Goal: Task Accomplishment & Management: Manage account settings

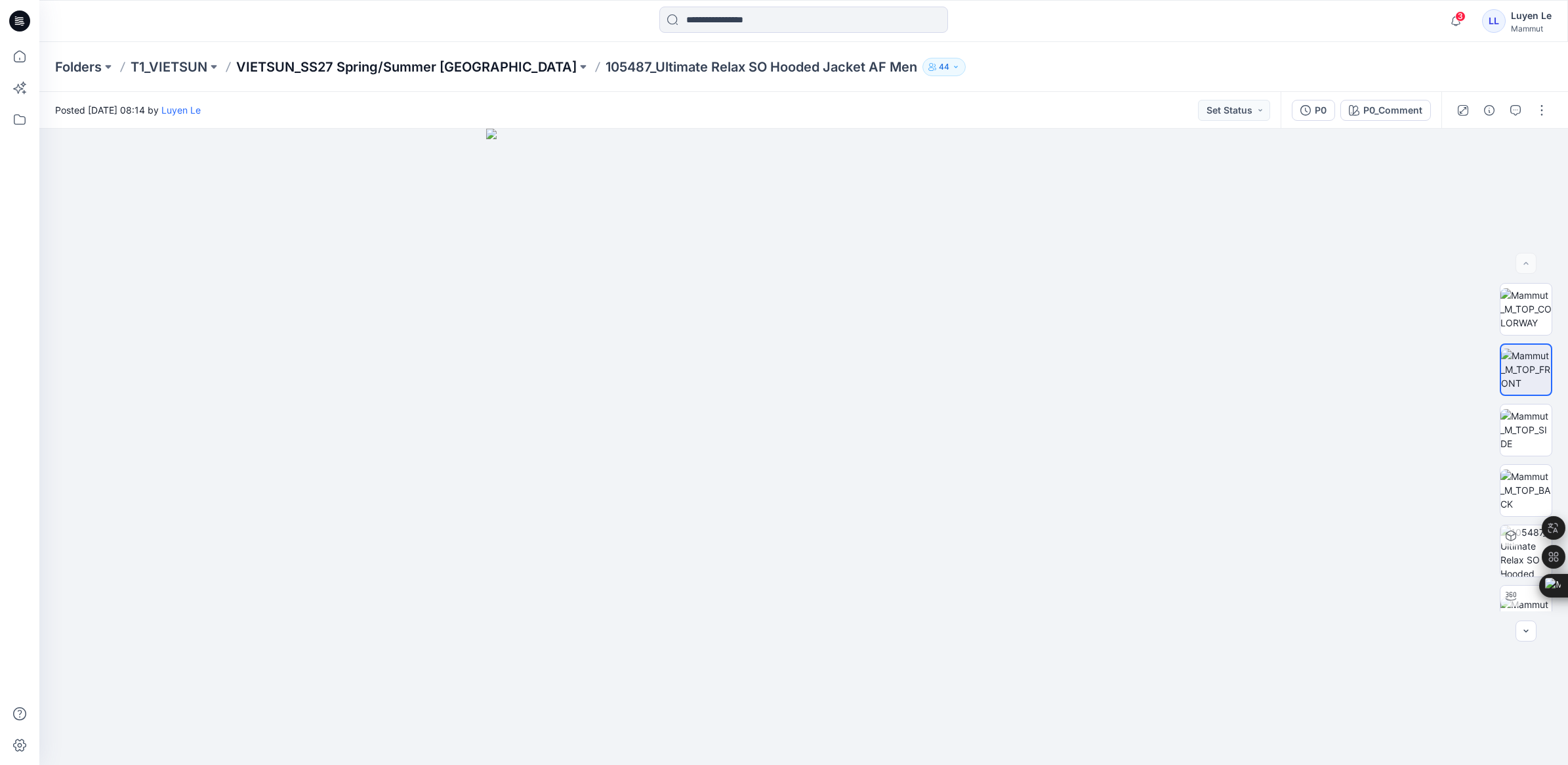
click at [358, 61] on p "VIETSUN_SS27 Spring/Summer [GEOGRAPHIC_DATA]" at bounding box center [406, 66] width 341 height 19
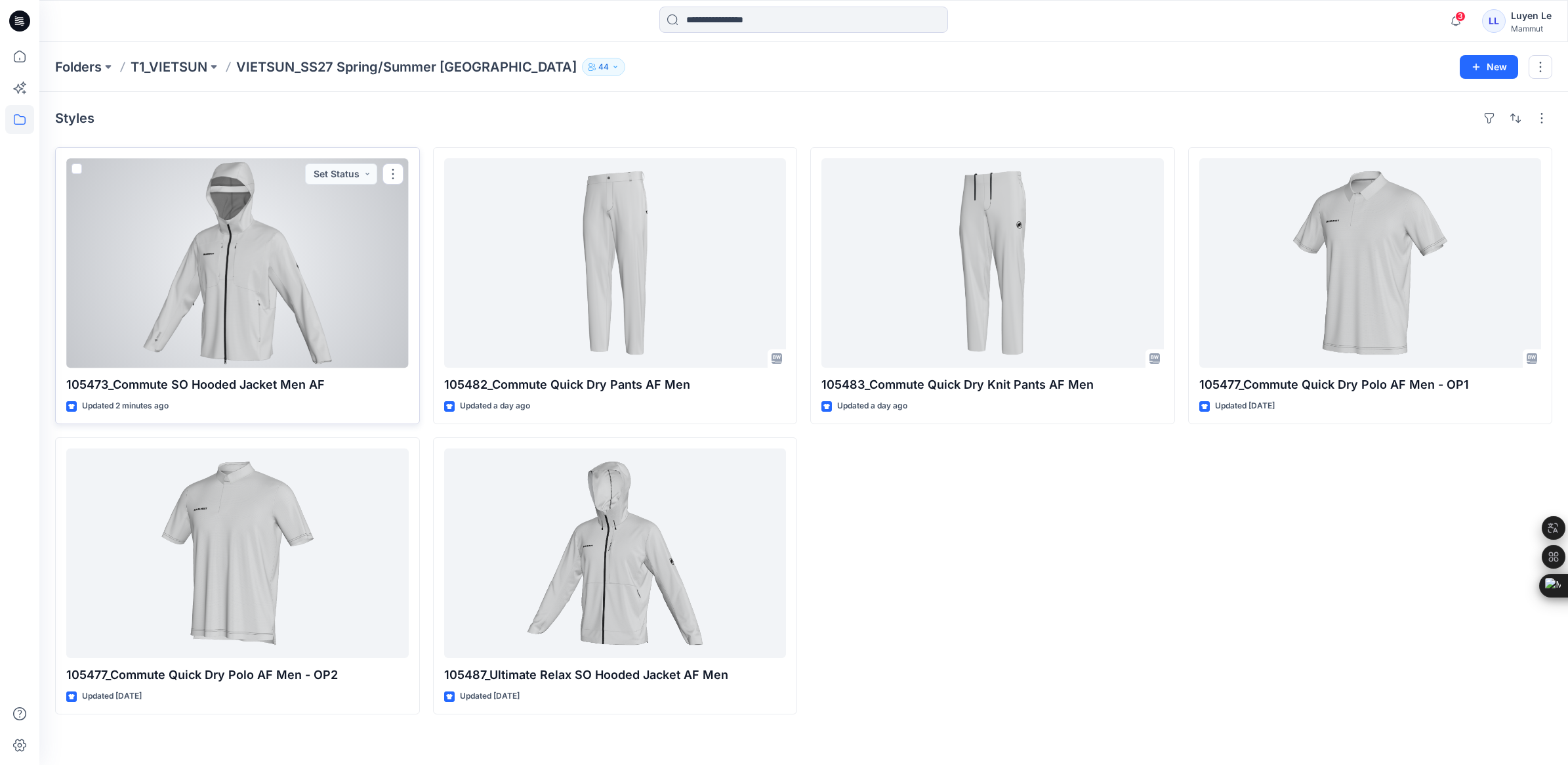
click at [305, 312] on div at bounding box center [238, 262] width 343 height 210
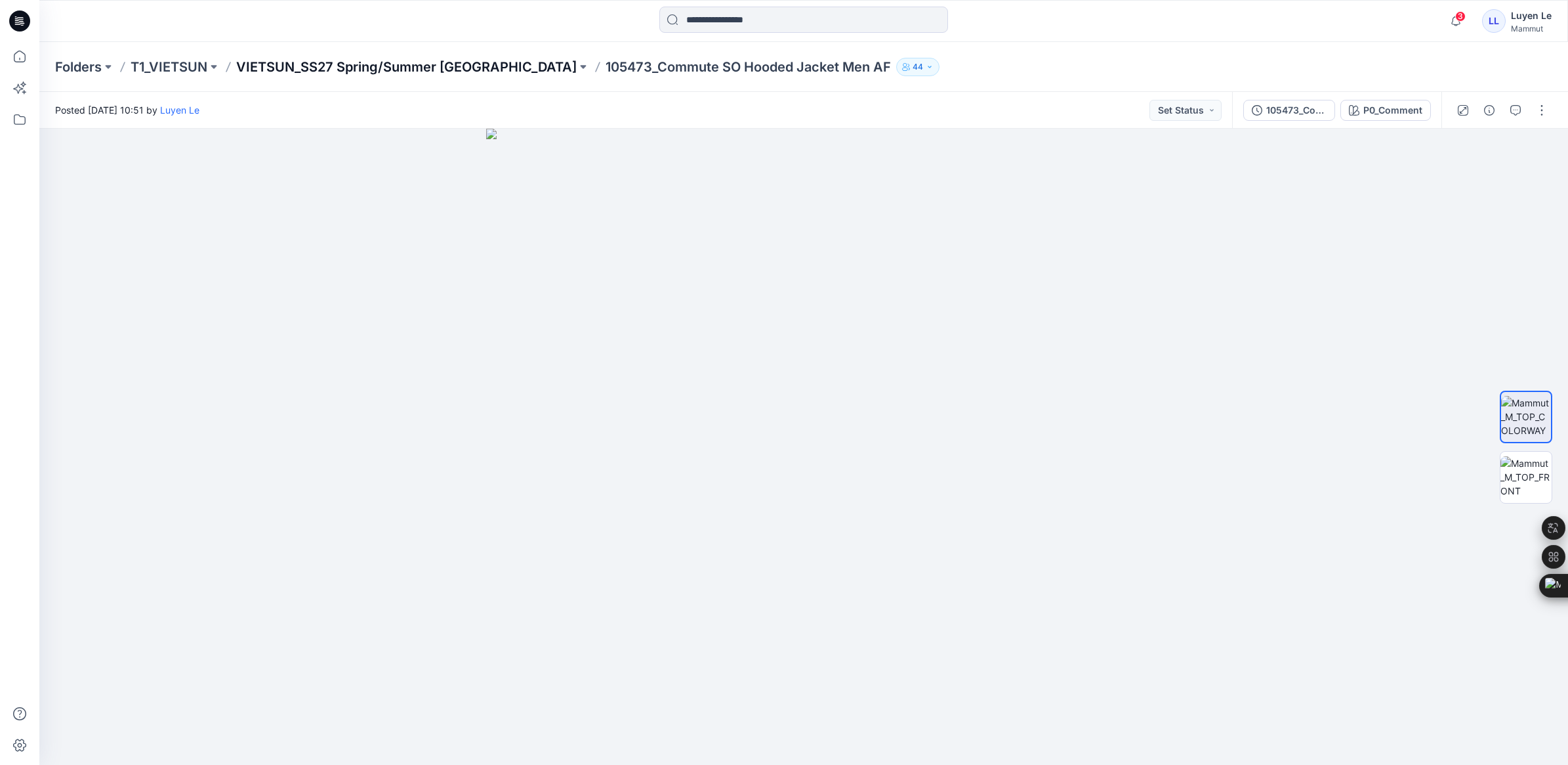
click at [438, 63] on p "VIETSUN_SS27 Spring/Summer [GEOGRAPHIC_DATA]" at bounding box center [406, 66] width 341 height 19
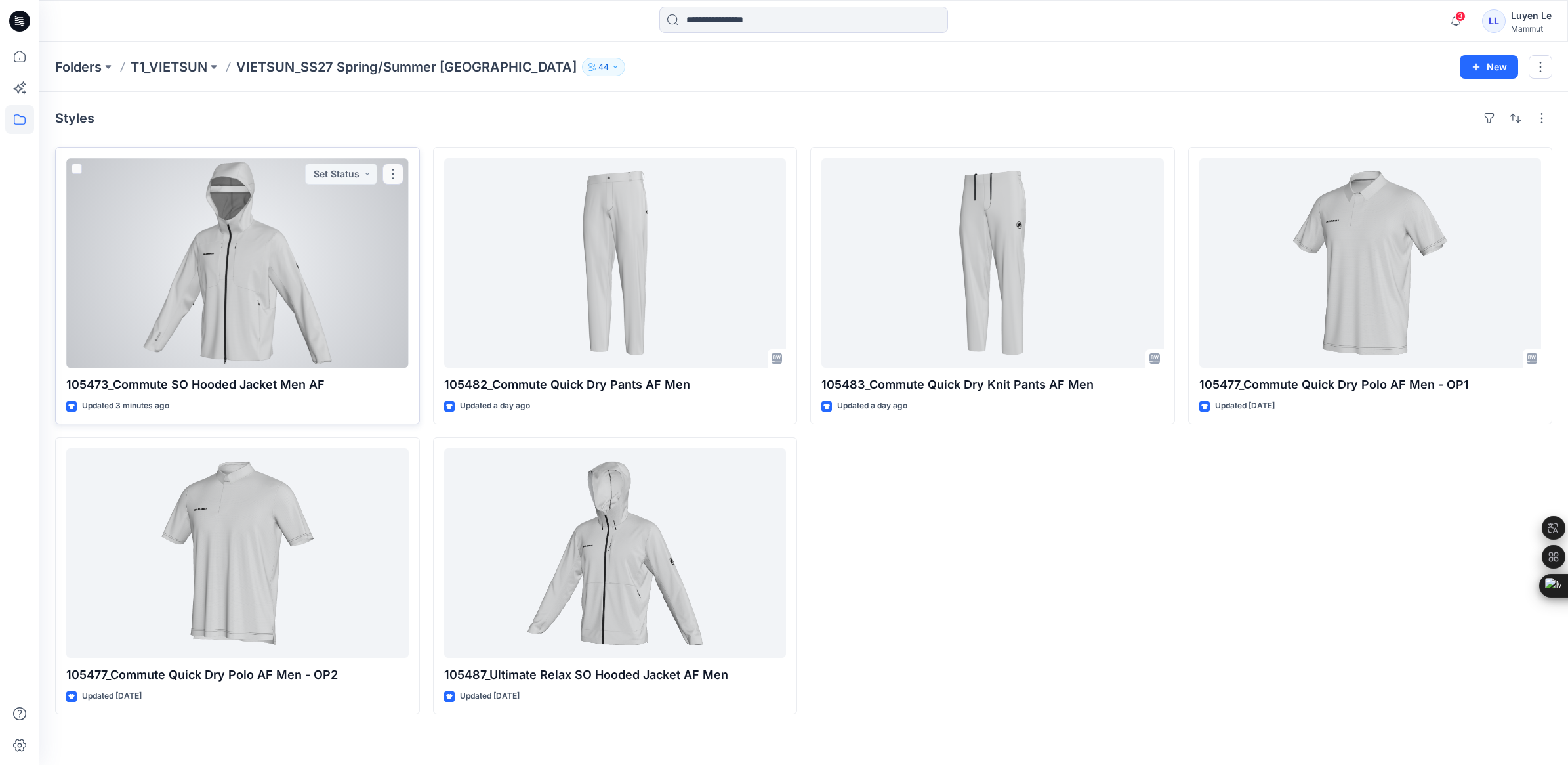
click at [299, 346] on div at bounding box center [238, 262] width 343 height 210
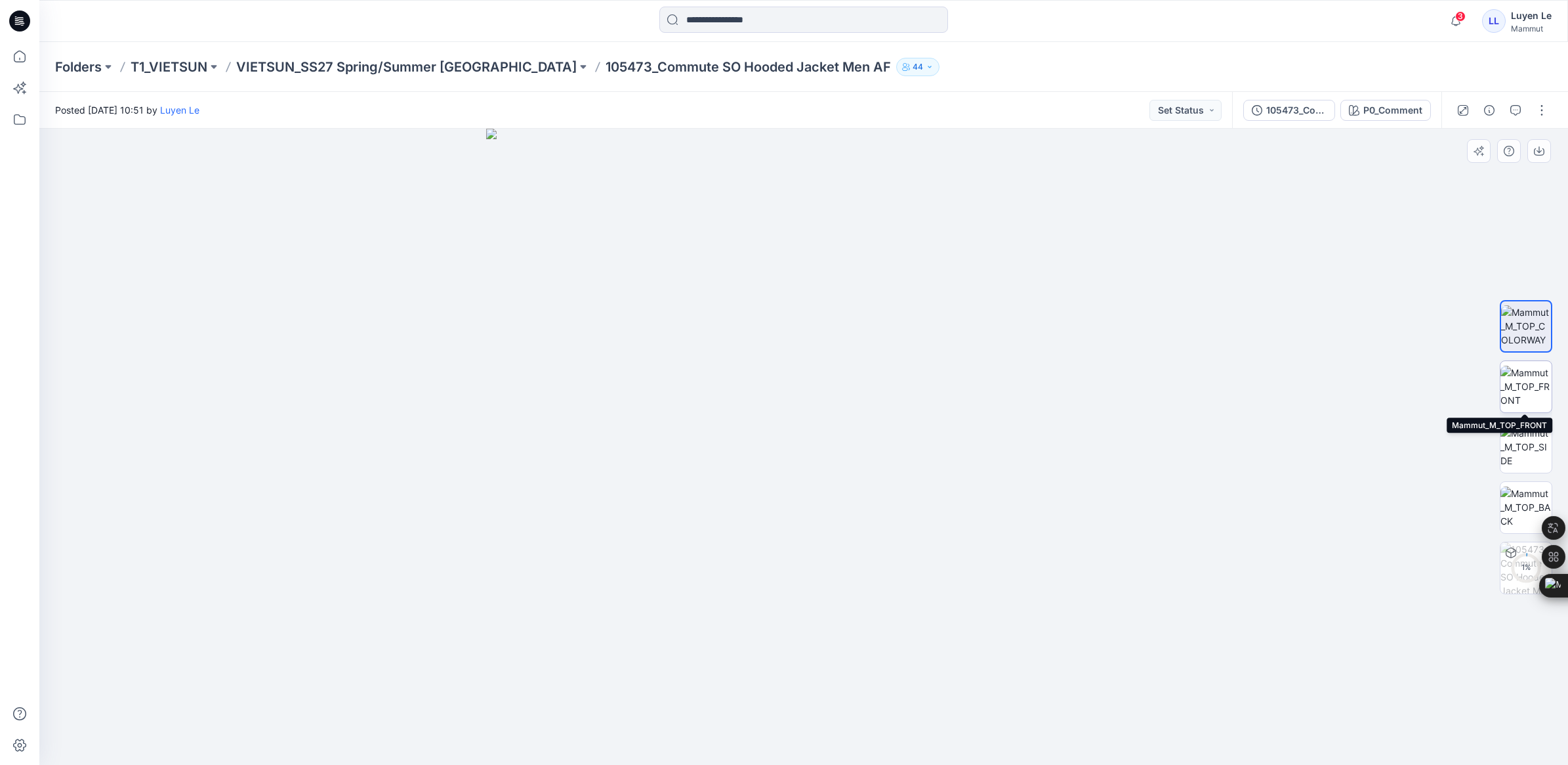
click at [1523, 388] on img at bounding box center [1526, 385] width 51 height 41
click at [1545, 319] on img at bounding box center [1526, 325] width 51 height 41
click at [1540, 419] on div at bounding box center [1526, 447] width 52 height 328
click at [1522, 428] on img at bounding box center [1526, 446] width 51 height 41
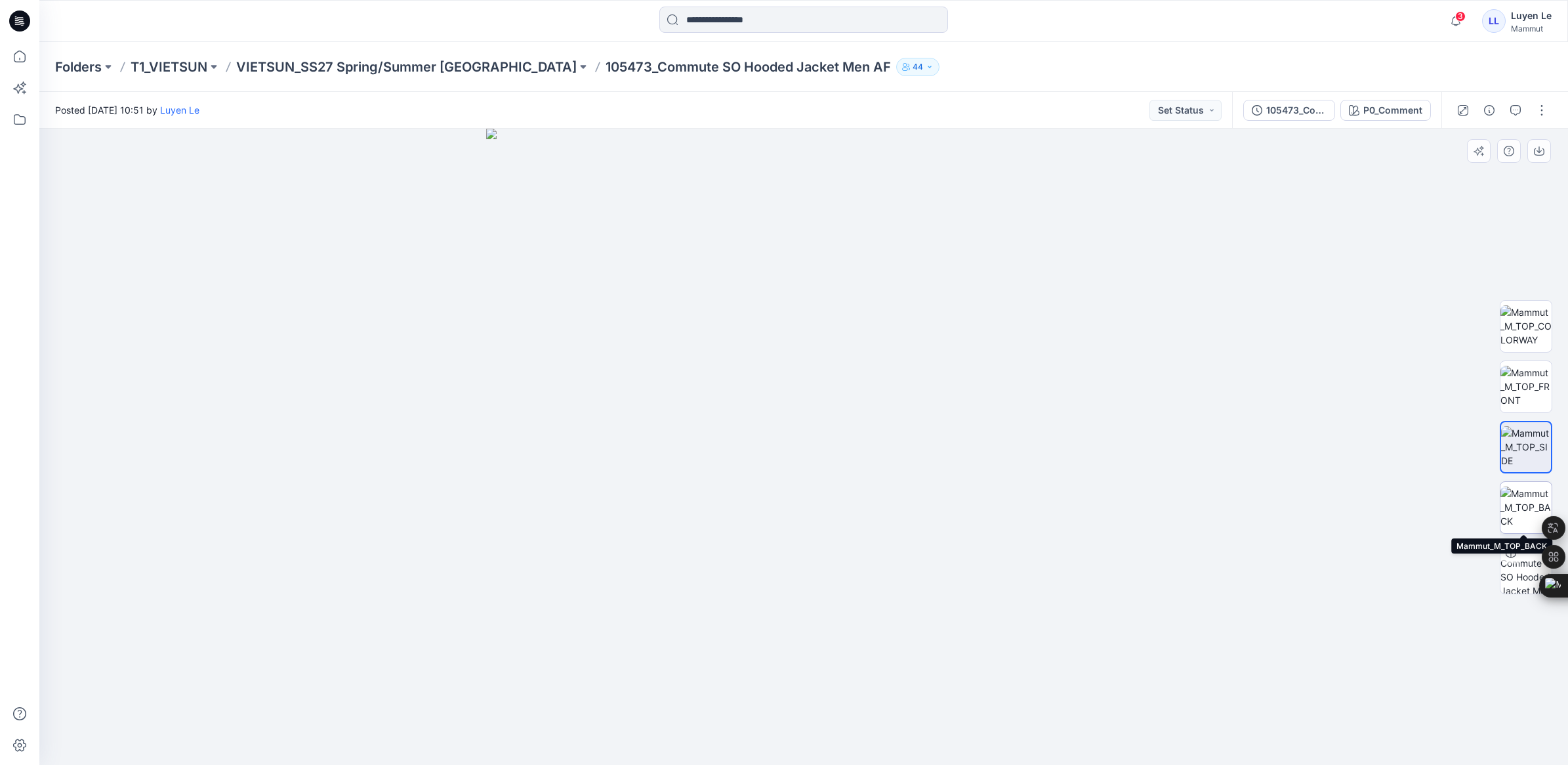
click at [1520, 497] on img at bounding box center [1526, 506] width 51 height 41
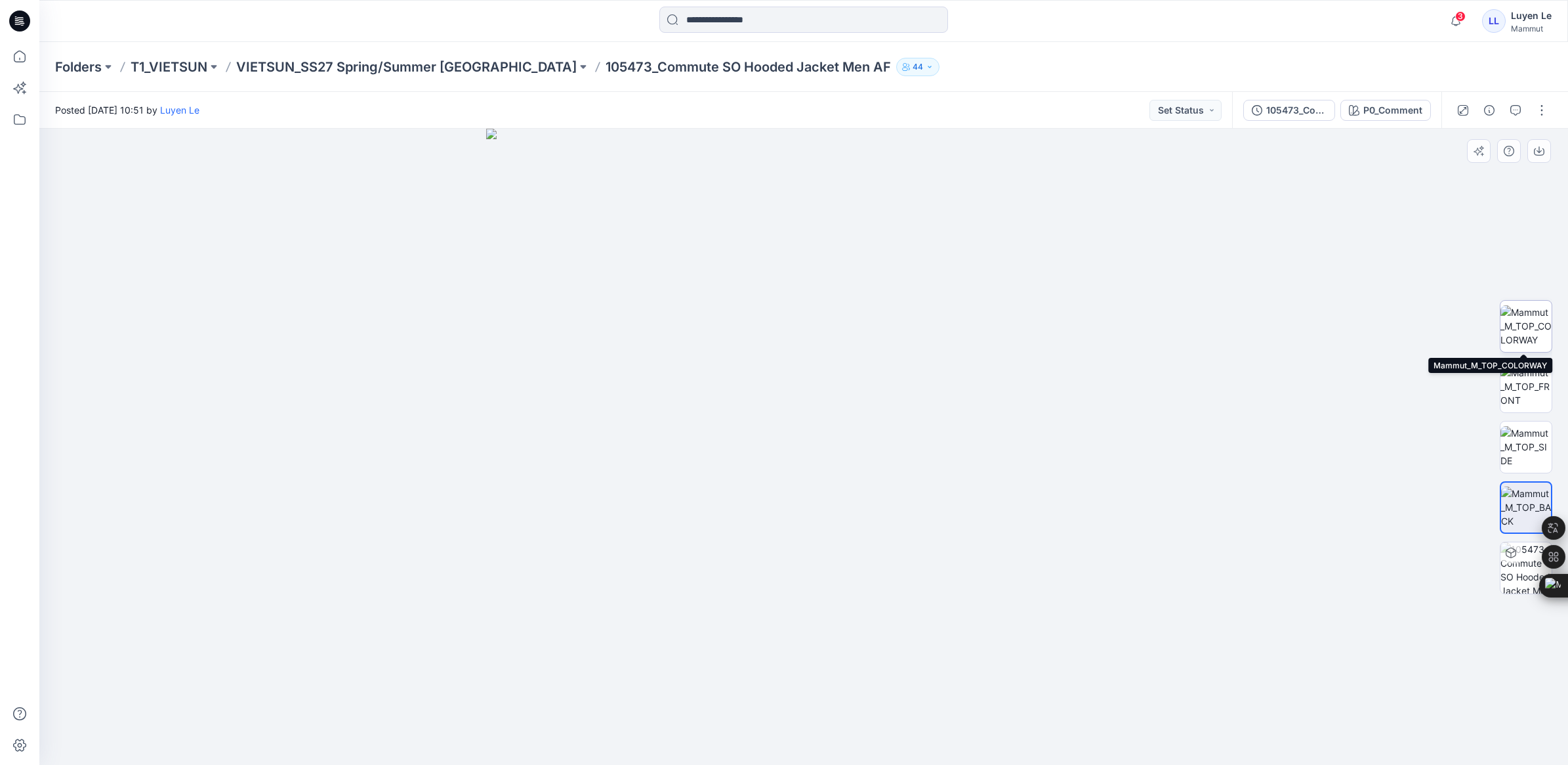
click at [1527, 323] on img at bounding box center [1526, 325] width 51 height 41
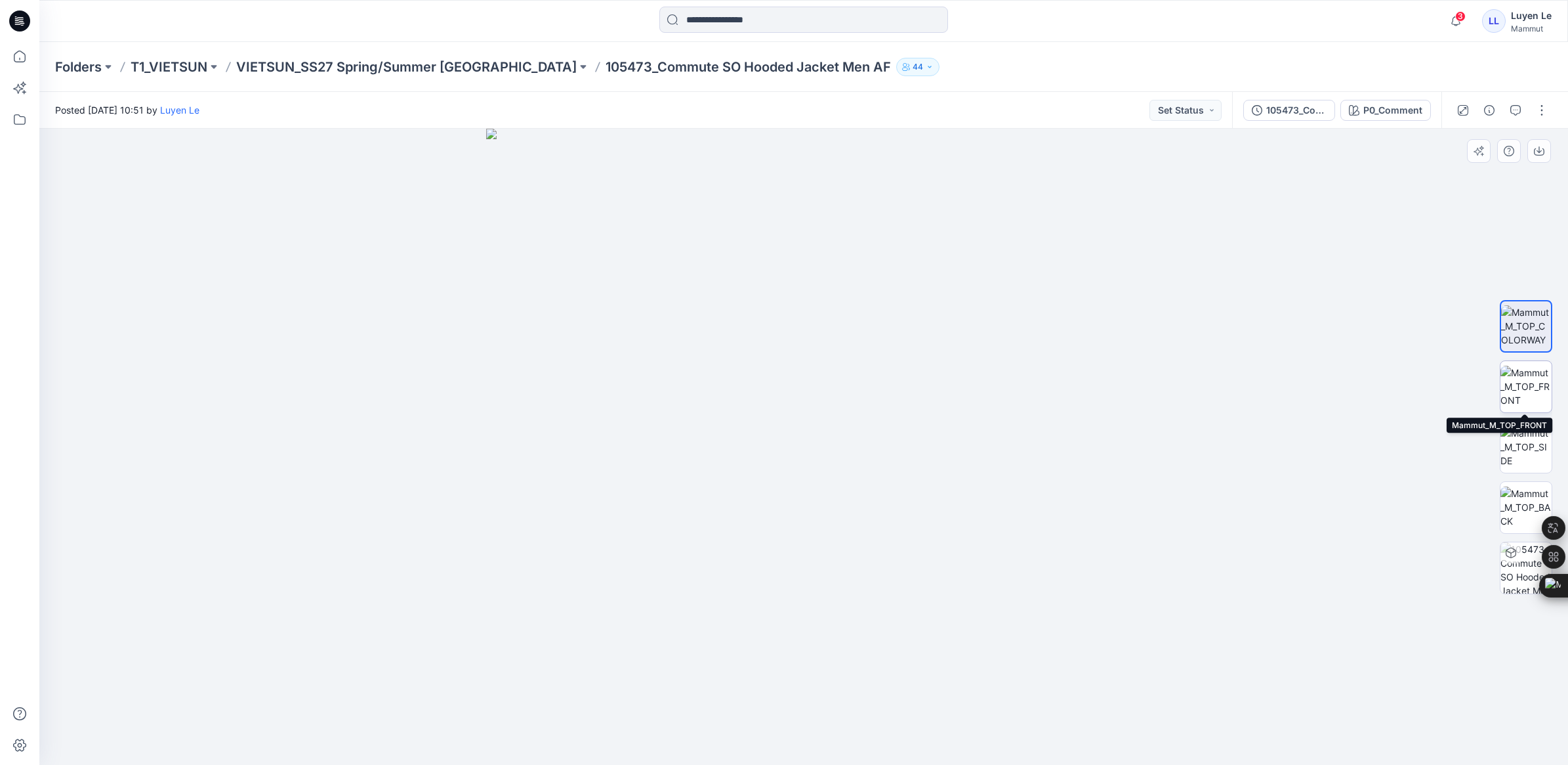
click at [1529, 380] on img at bounding box center [1526, 385] width 51 height 41
click at [1513, 380] on img at bounding box center [1526, 385] width 50 height 41
click at [1539, 299] on div at bounding box center [1526, 447] width 52 height 328
click at [1536, 316] on img at bounding box center [1526, 325] width 51 height 41
click at [1527, 371] on img at bounding box center [1526, 385] width 51 height 41
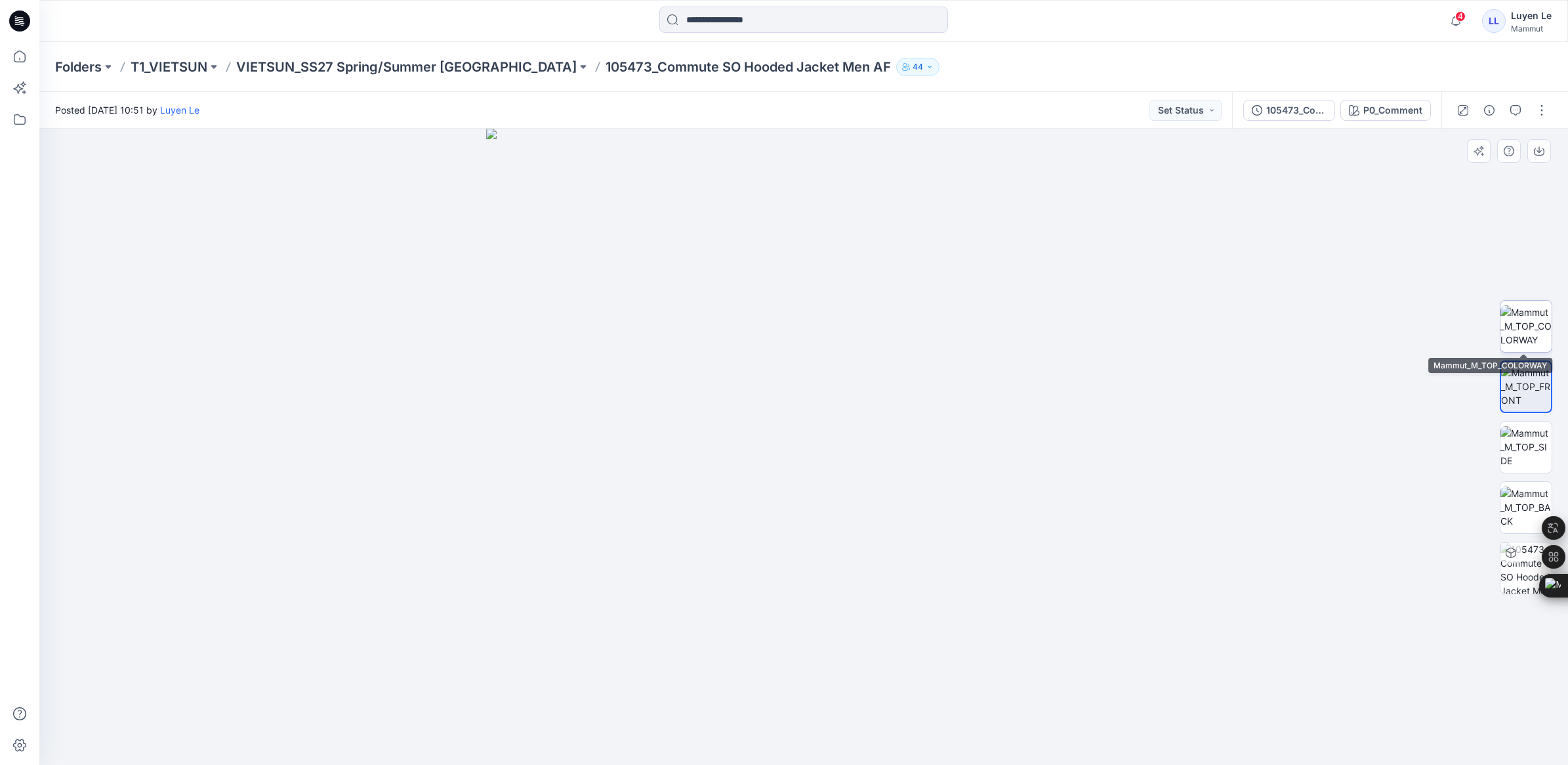
click at [1529, 305] on img at bounding box center [1526, 325] width 51 height 41
click at [1526, 335] on img at bounding box center [1526, 325] width 50 height 41
click at [1524, 376] on img at bounding box center [1526, 385] width 51 height 41
click at [1524, 432] on img at bounding box center [1526, 446] width 51 height 41
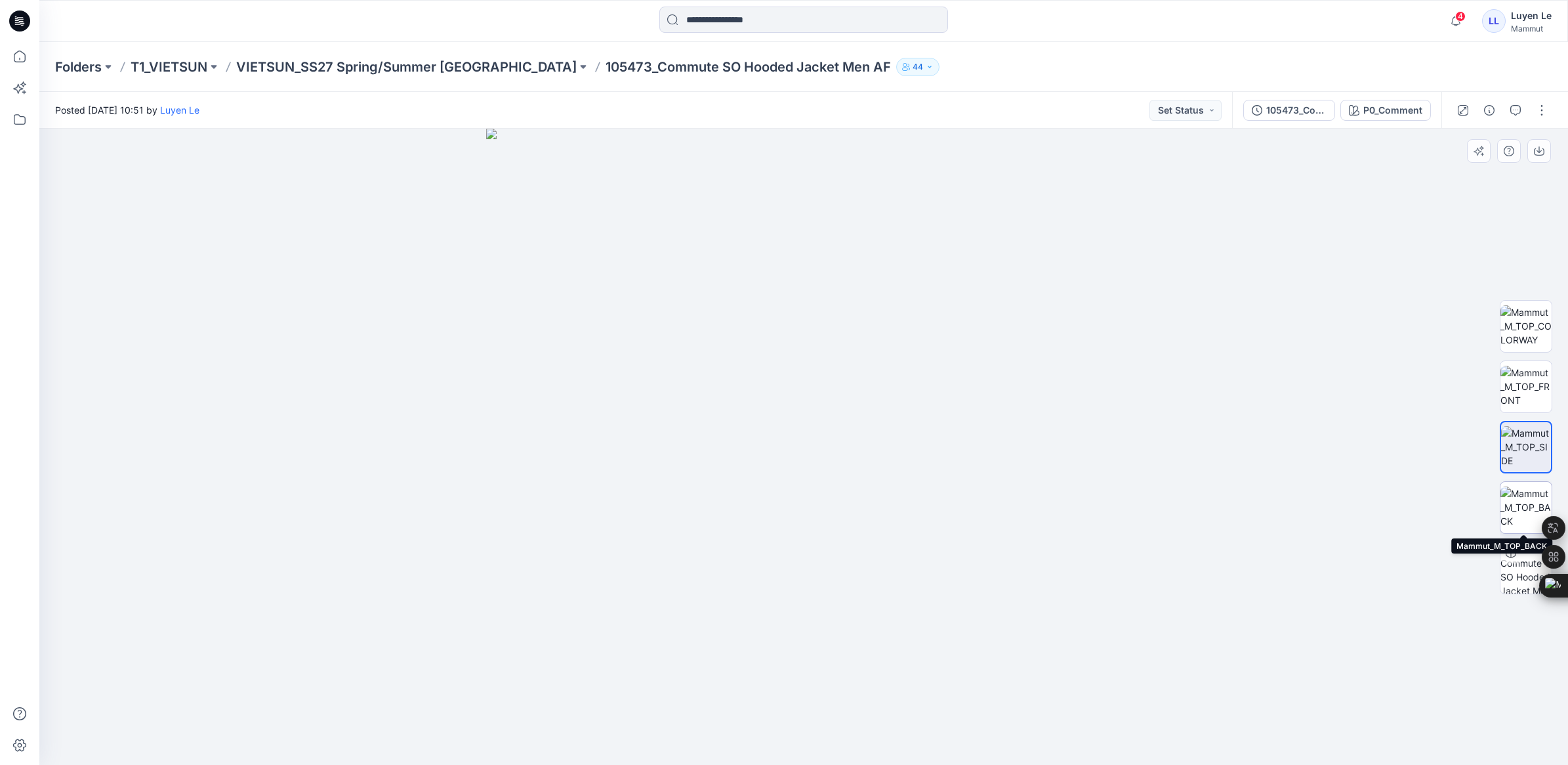
click at [1524, 489] on img at bounding box center [1526, 506] width 51 height 41
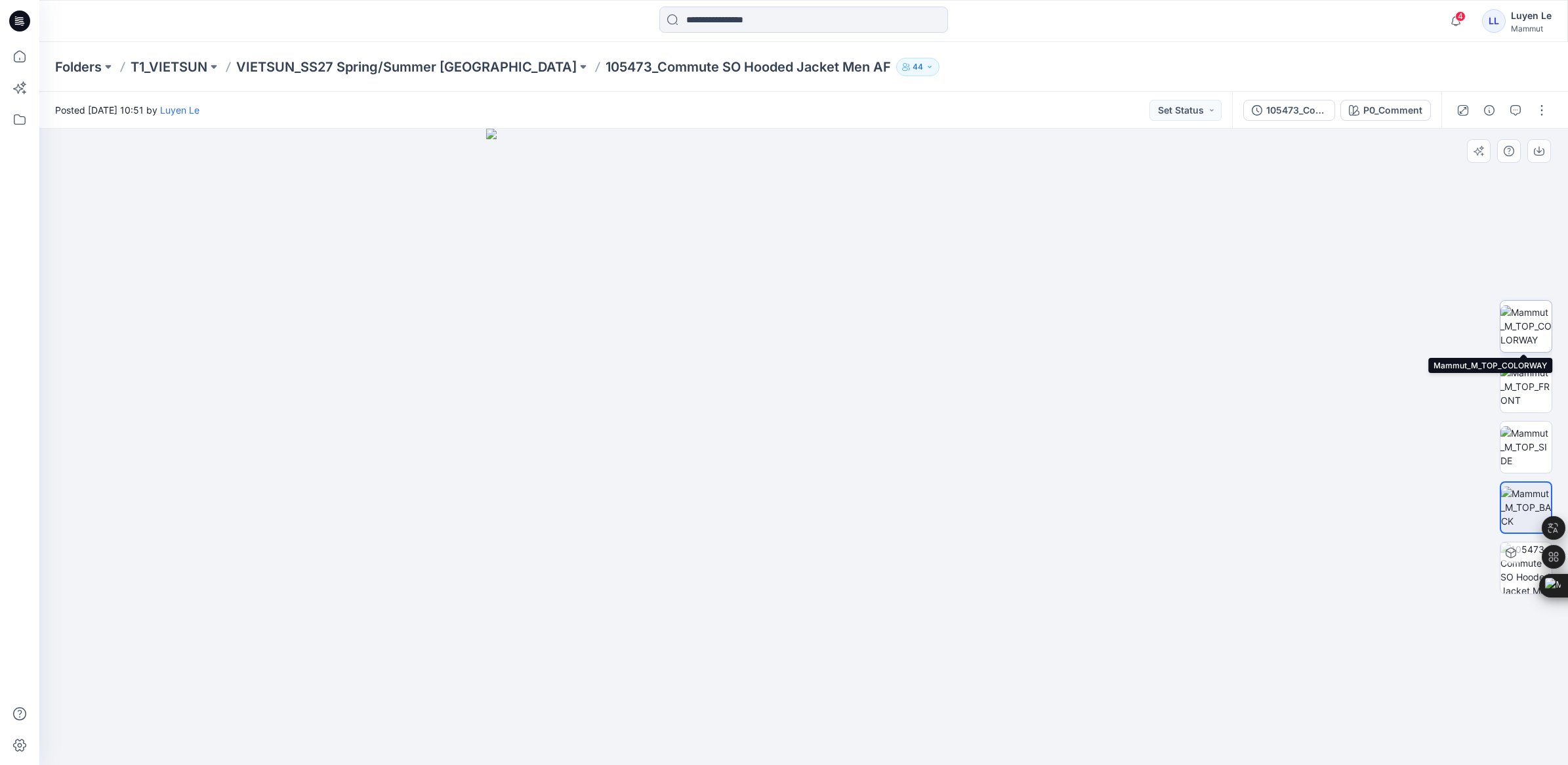
click at [1534, 324] on img at bounding box center [1526, 325] width 51 height 41
click at [378, 63] on p "VIETSUN_SS27 Spring/Summer [GEOGRAPHIC_DATA]" at bounding box center [406, 66] width 341 height 19
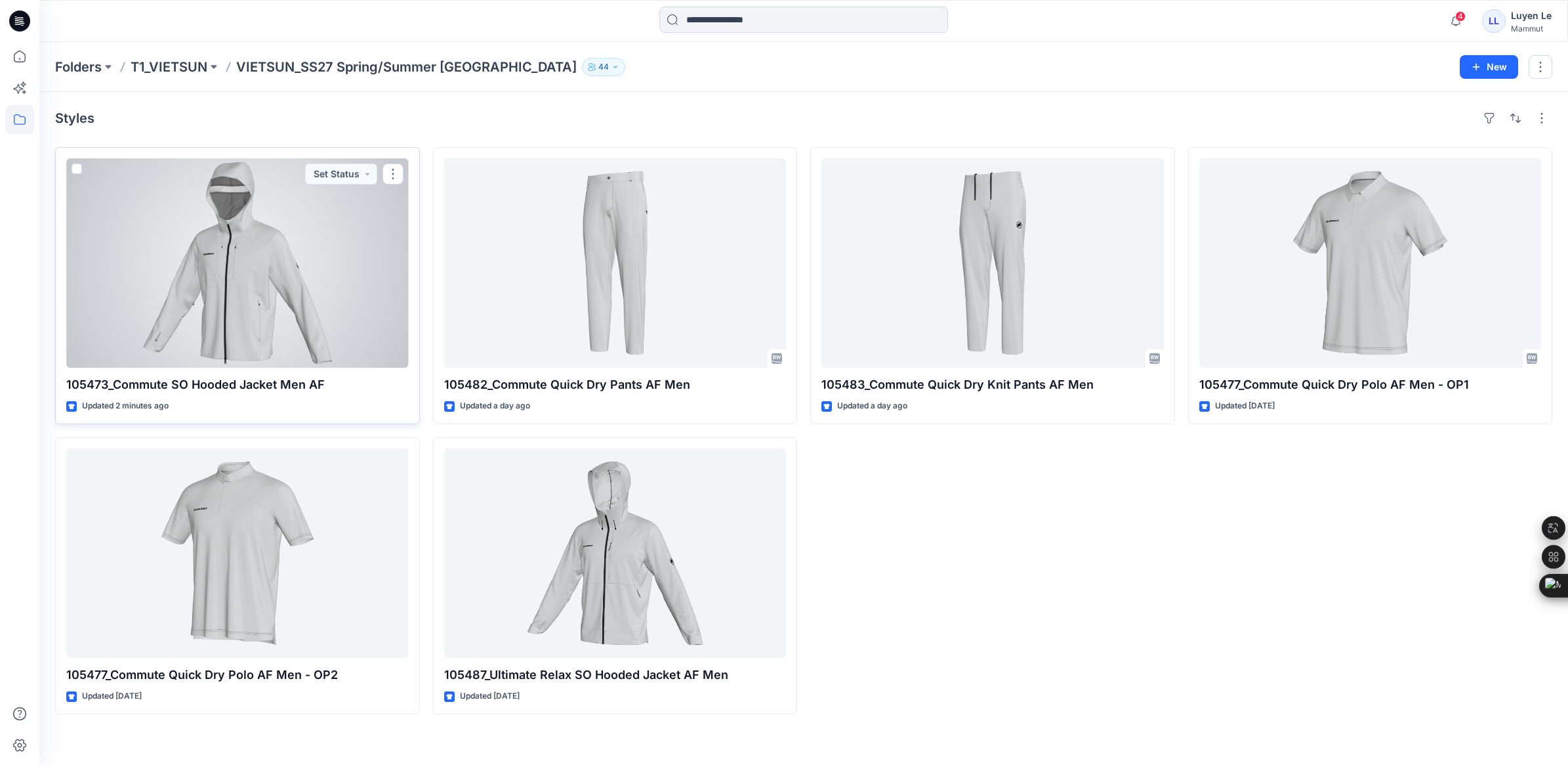
click at [165, 217] on div at bounding box center [238, 262] width 343 height 210
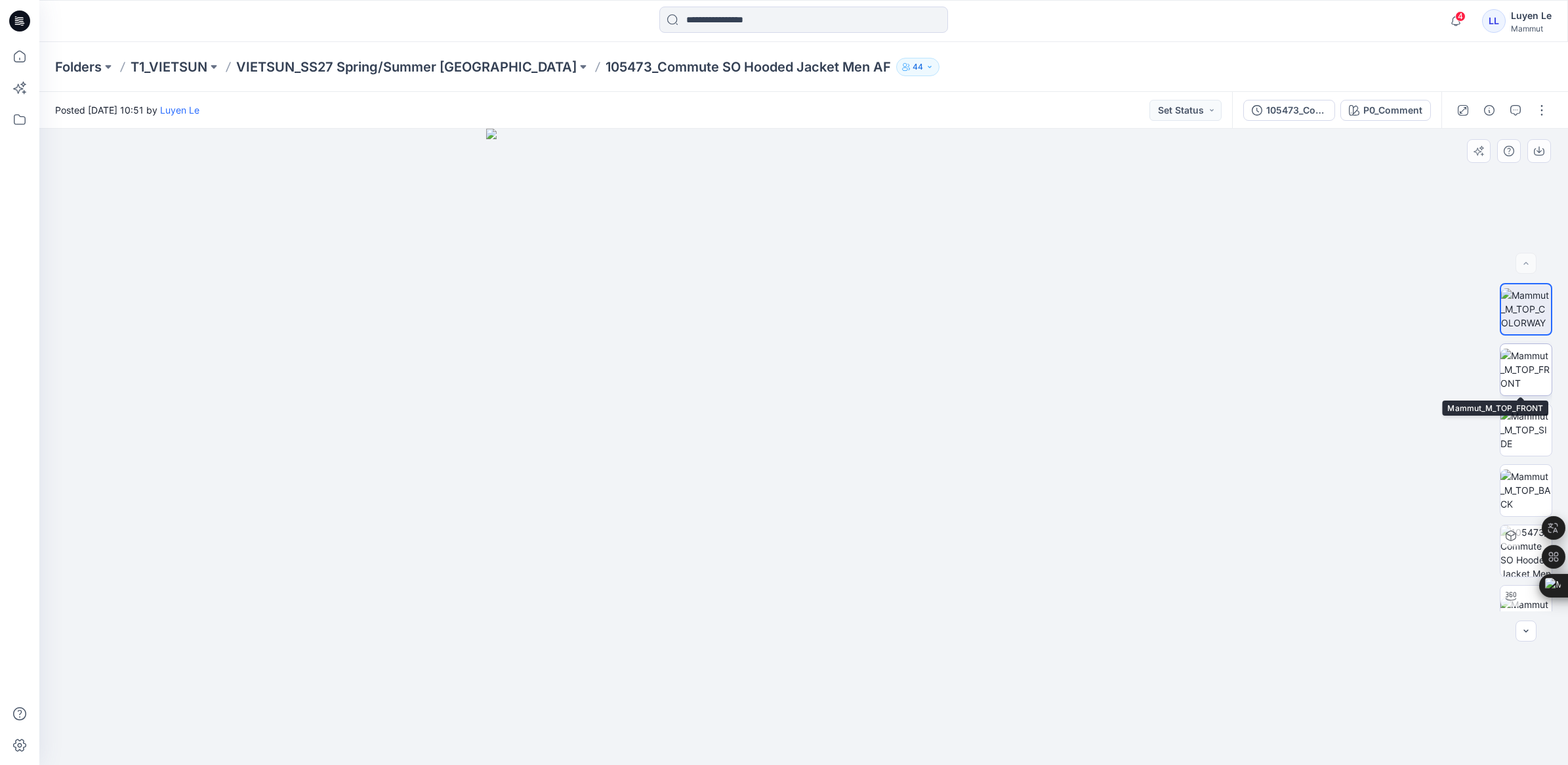
click at [1521, 362] on img at bounding box center [1526, 368] width 51 height 41
click at [1524, 432] on img at bounding box center [1526, 429] width 51 height 41
drag, startPoint x: 810, startPoint y: 174, endPoint x: 831, endPoint y: 473, distance: 299.7
click at [1506, 372] on img at bounding box center [1526, 368] width 51 height 41
click at [1520, 441] on img at bounding box center [1526, 429] width 51 height 41
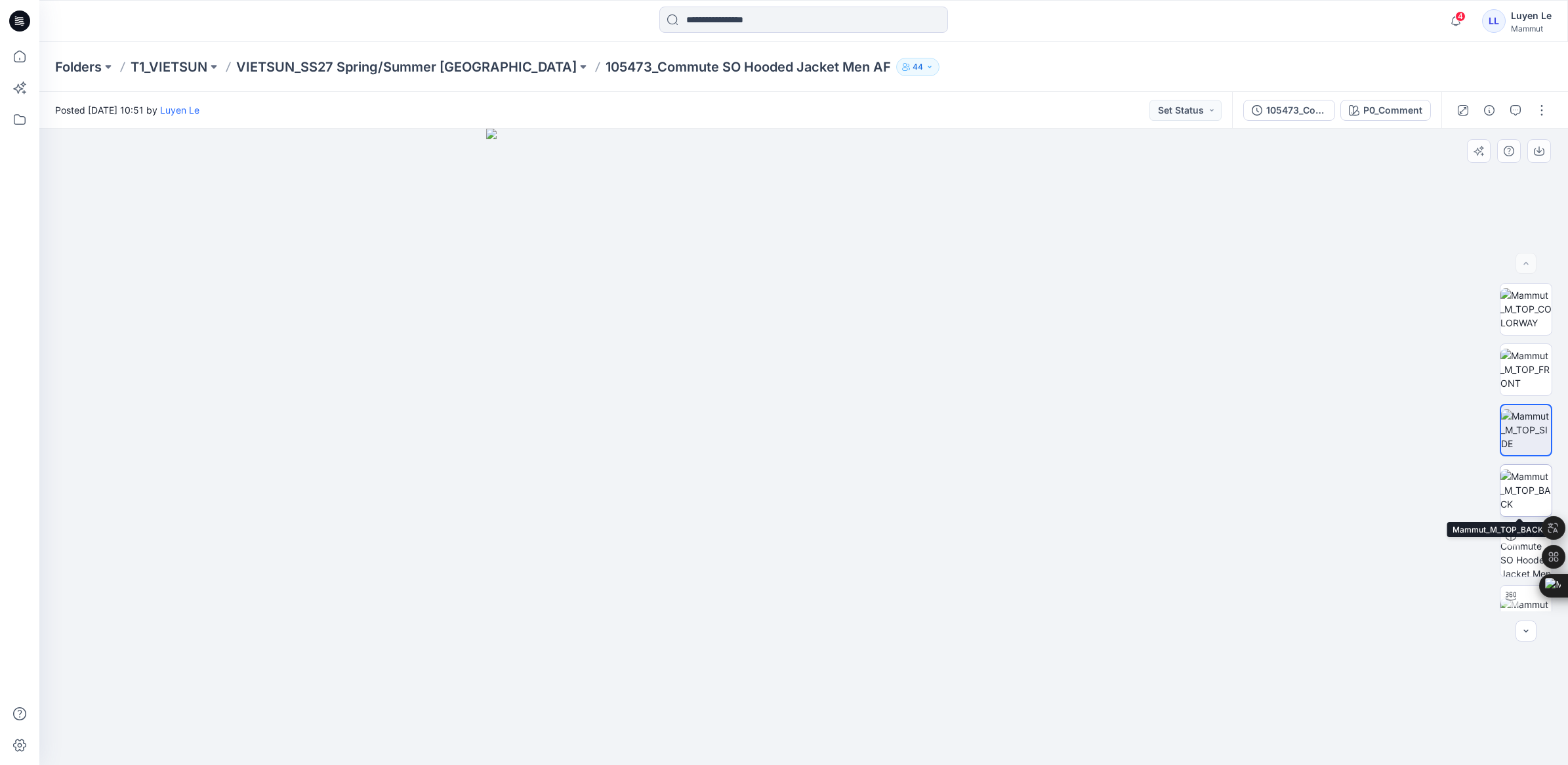
click at [1523, 493] on img at bounding box center [1526, 489] width 51 height 41
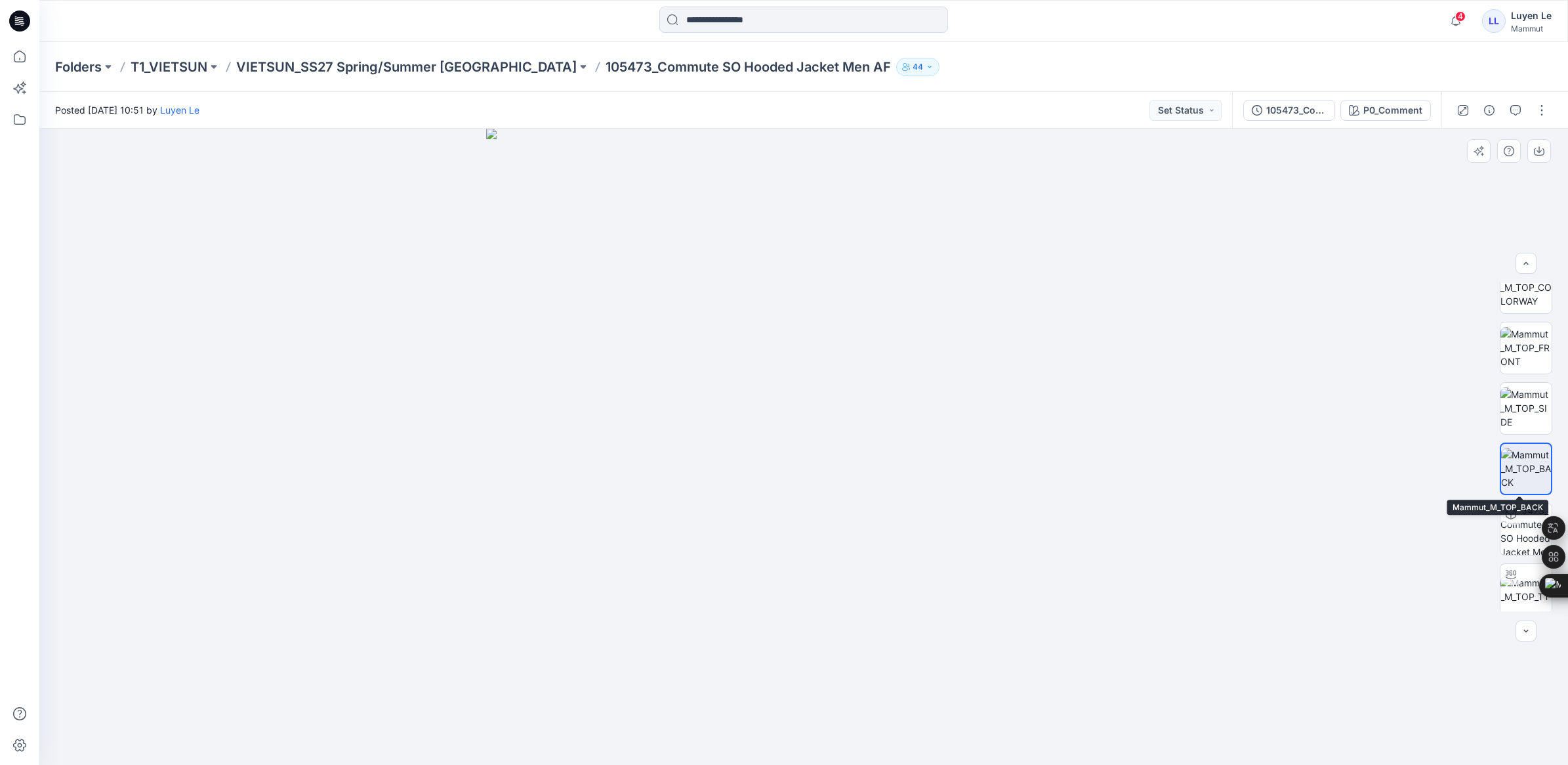
scroll to position [26, 0]
click at [1522, 572] on img at bounding box center [1526, 585] width 51 height 28
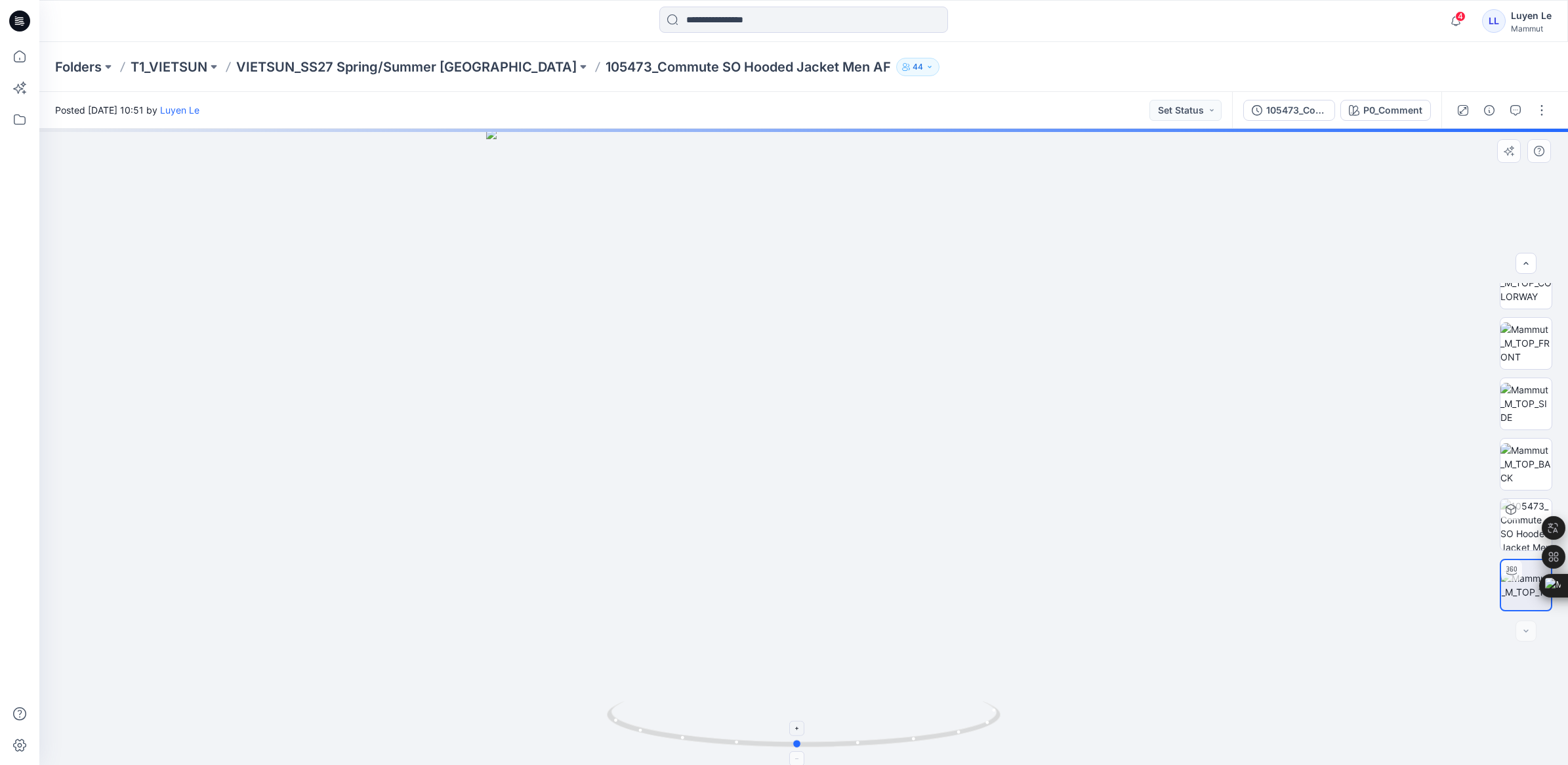
drag, startPoint x: 805, startPoint y: 746, endPoint x: 798, endPoint y: 711, distance: 35.7
click at [798, 711] on icon at bounding box center [805, 725] width 397 height 49
click at [1136, 261] on div at bounding box center [803, 447] width 1529 height 636
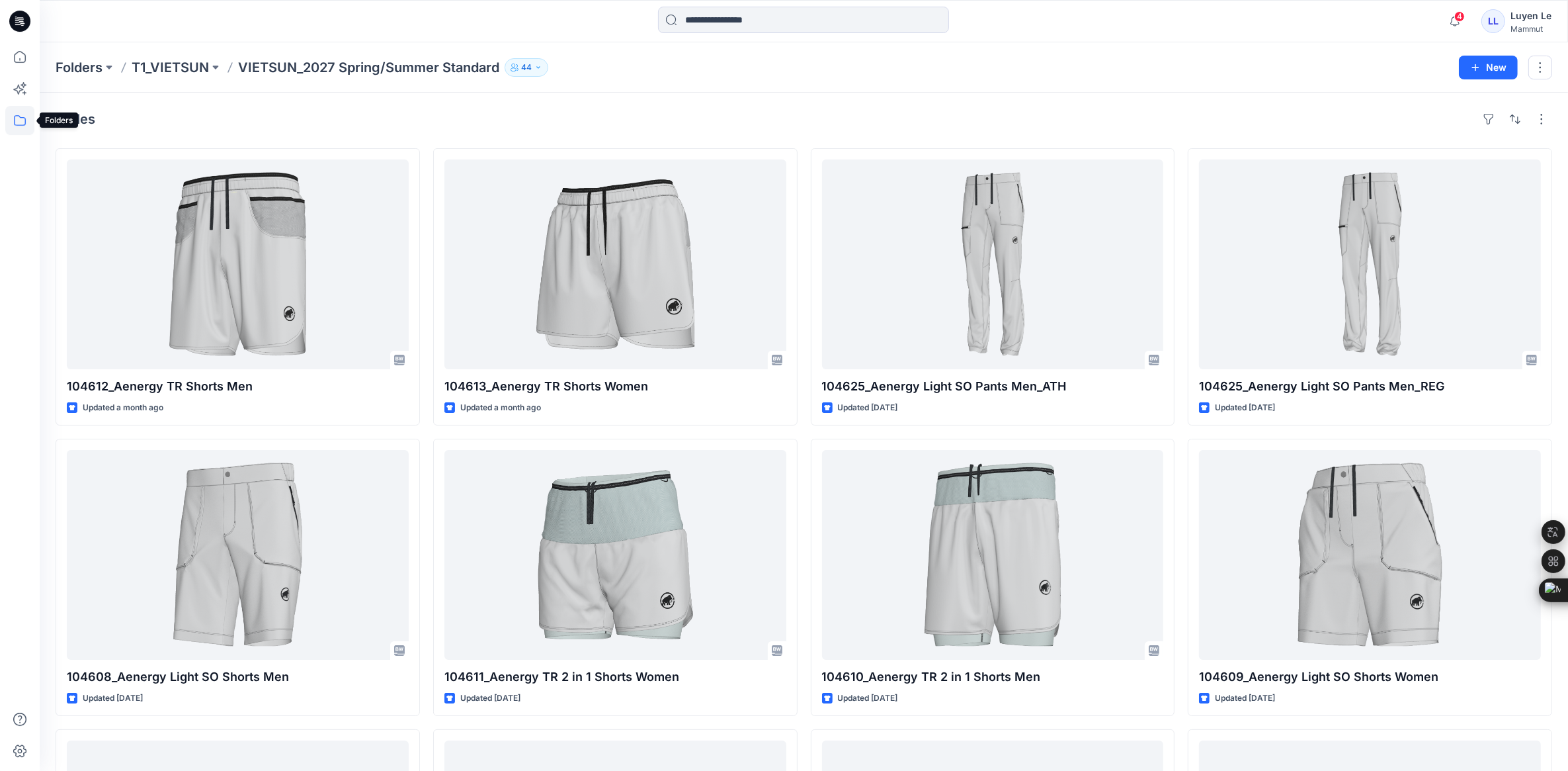
click at [18, 126] on icon at bounding box center [20, 120] width 29 height 29
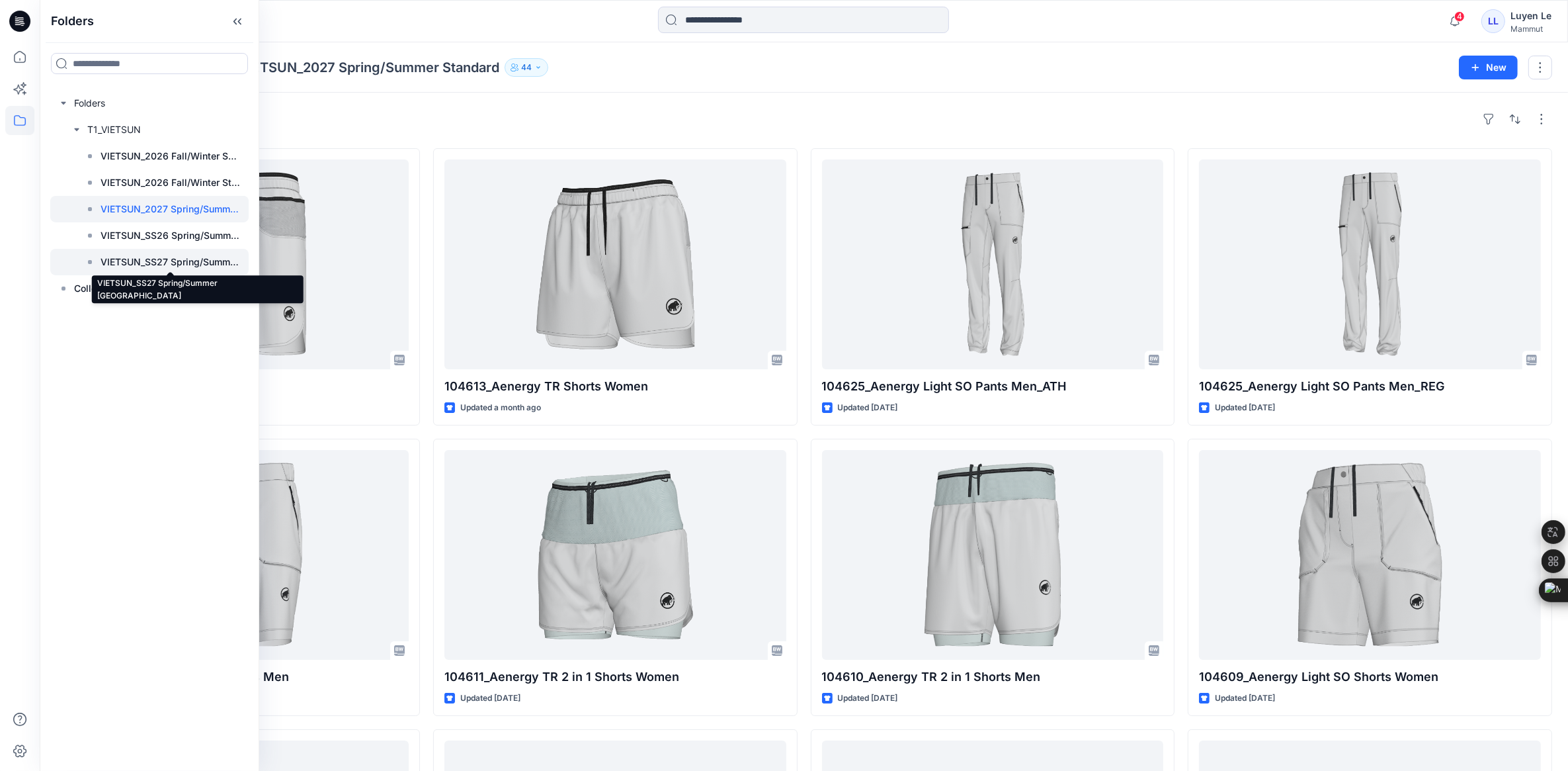
click at [169, 262] on p "VIETSUN_SS27 Spring/Summer [GEOGRAPHIC_DATA]" at bounding box center [171, 262] width 140 height 16
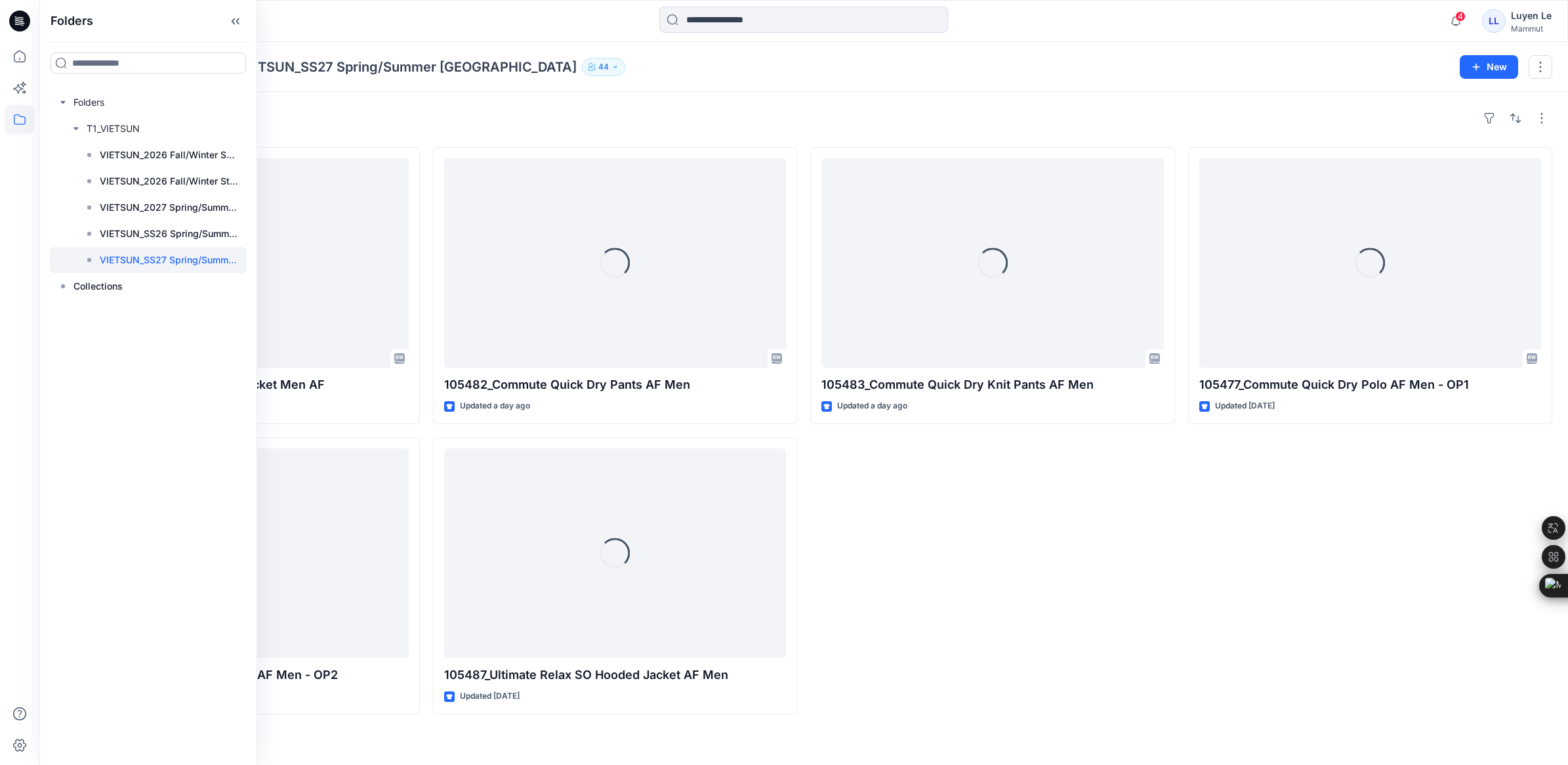
click at [1086, 484] on div "Loading... 105483_Commute Quick Dry Knit Pants AF Men Updated a day ago" at bounding box center [992, 430] width 364 height 567
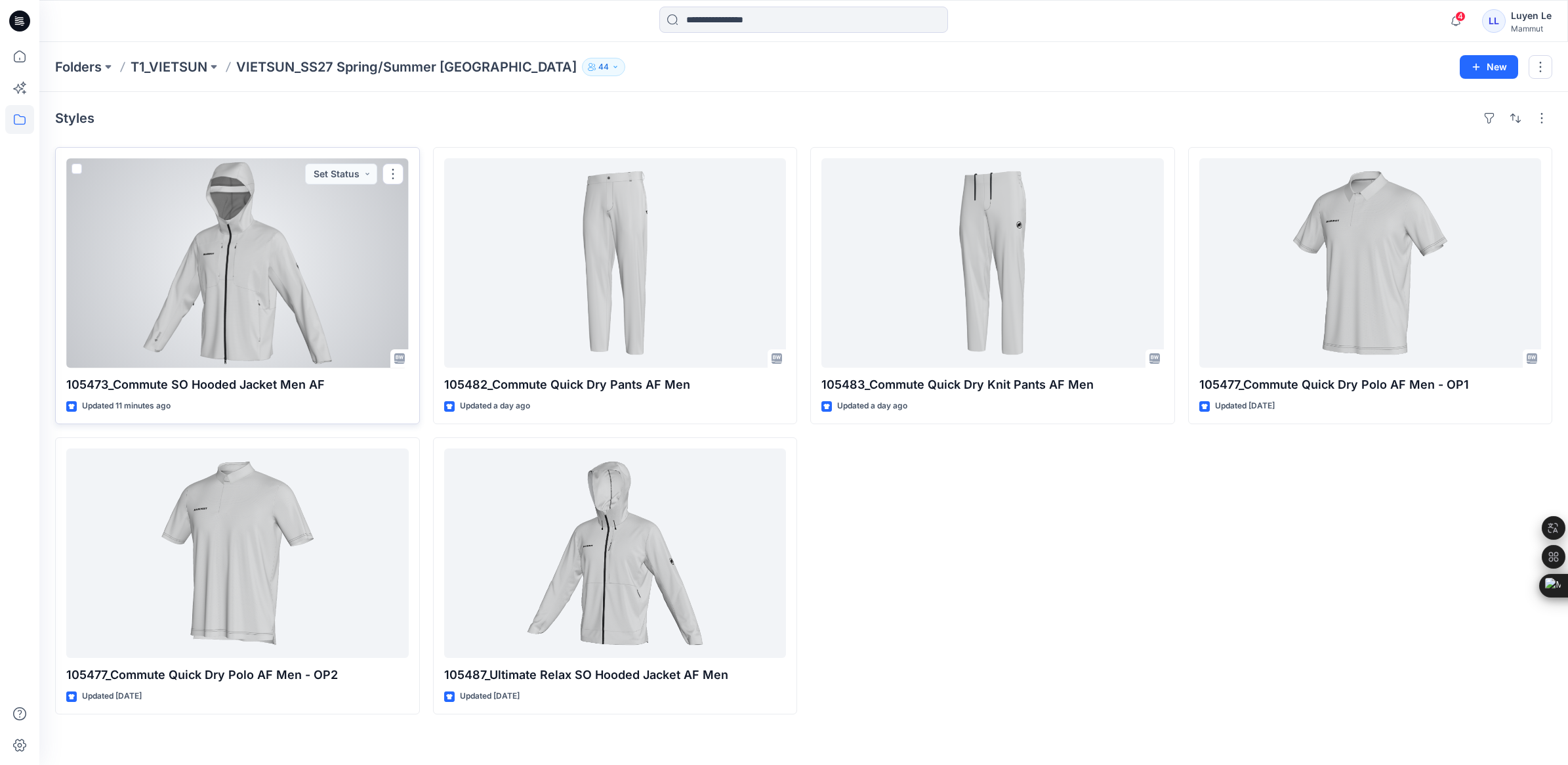
click at [326, 302] on div at bounding box center [238, 262] width 343 height 210
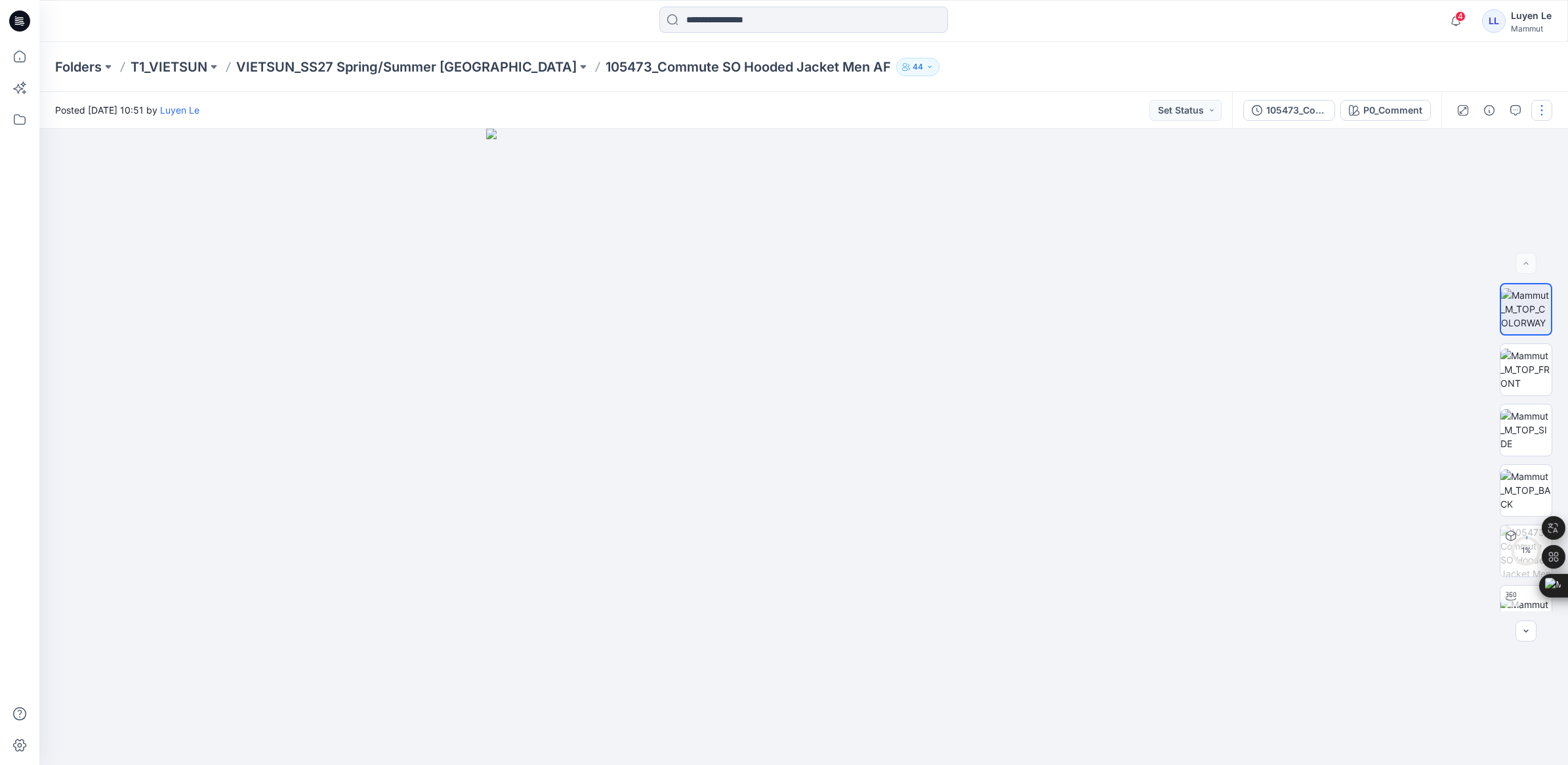
click at [1535, 105] on button "button" at bounding box center [1542, 110] width 21 height 21
click at [1445, 171] on button "Edit" at bounding box center [1487, 177] width 121 height 25
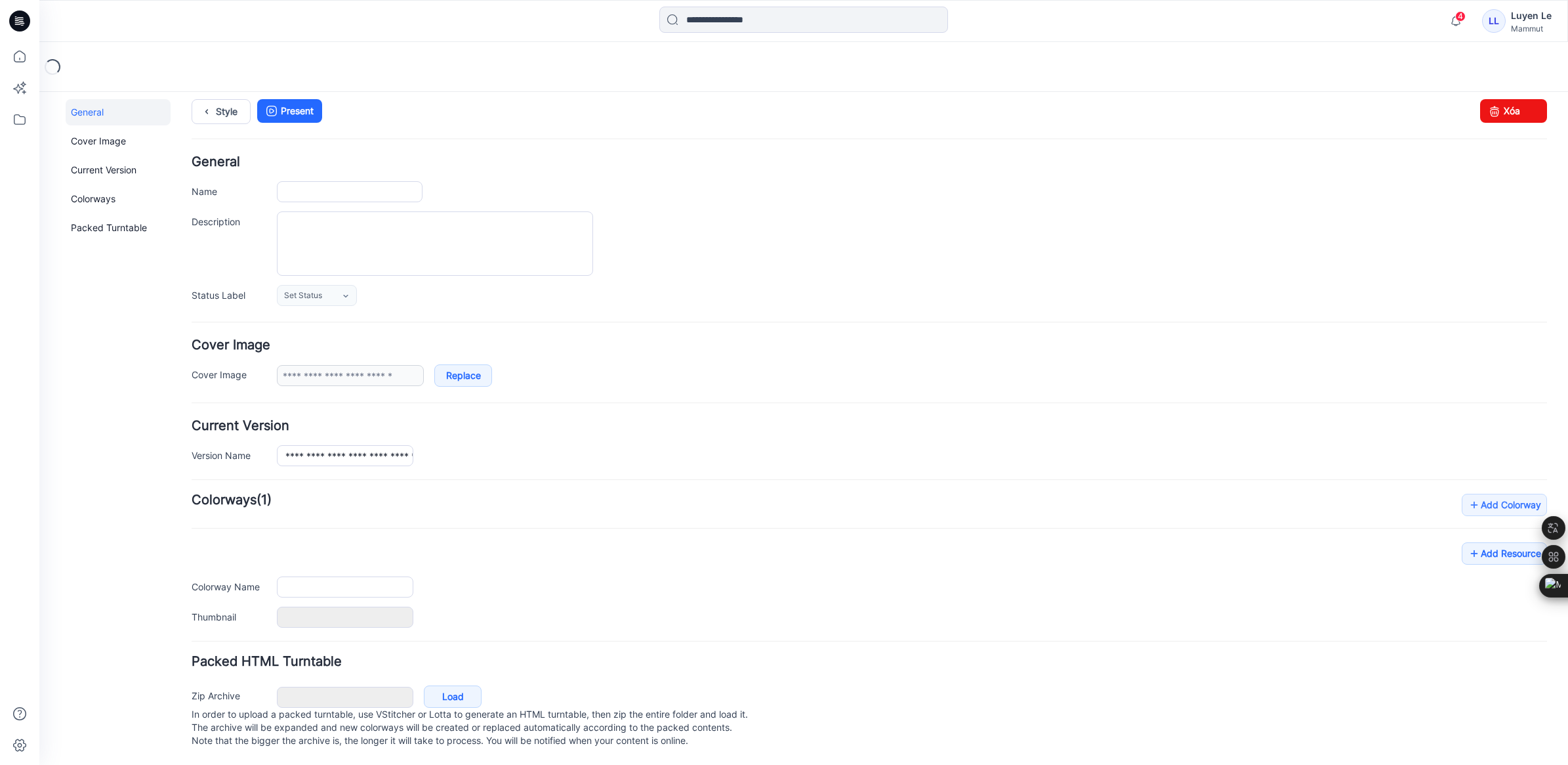
scroll to position [25, 0]
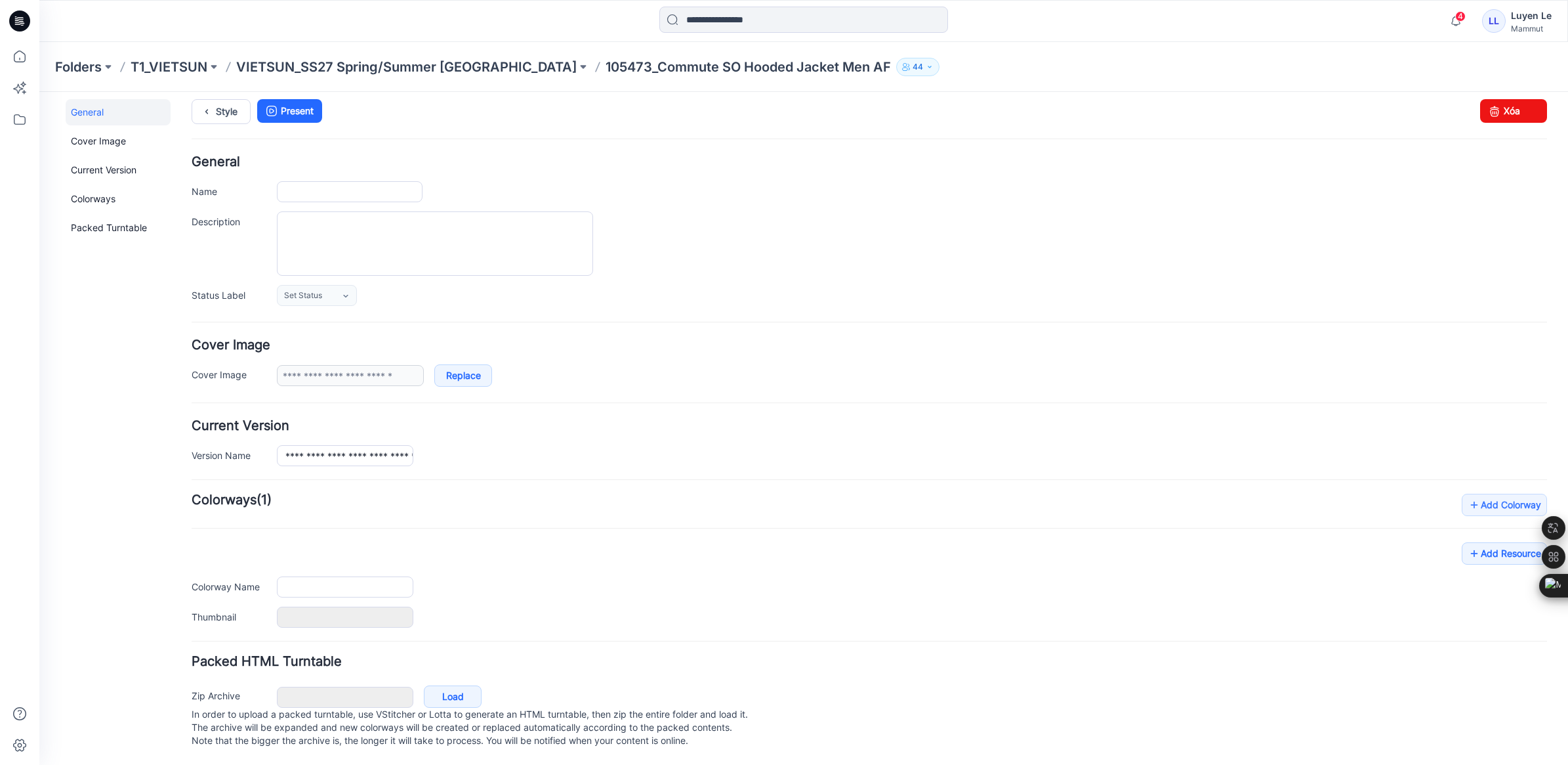
type input "**********"
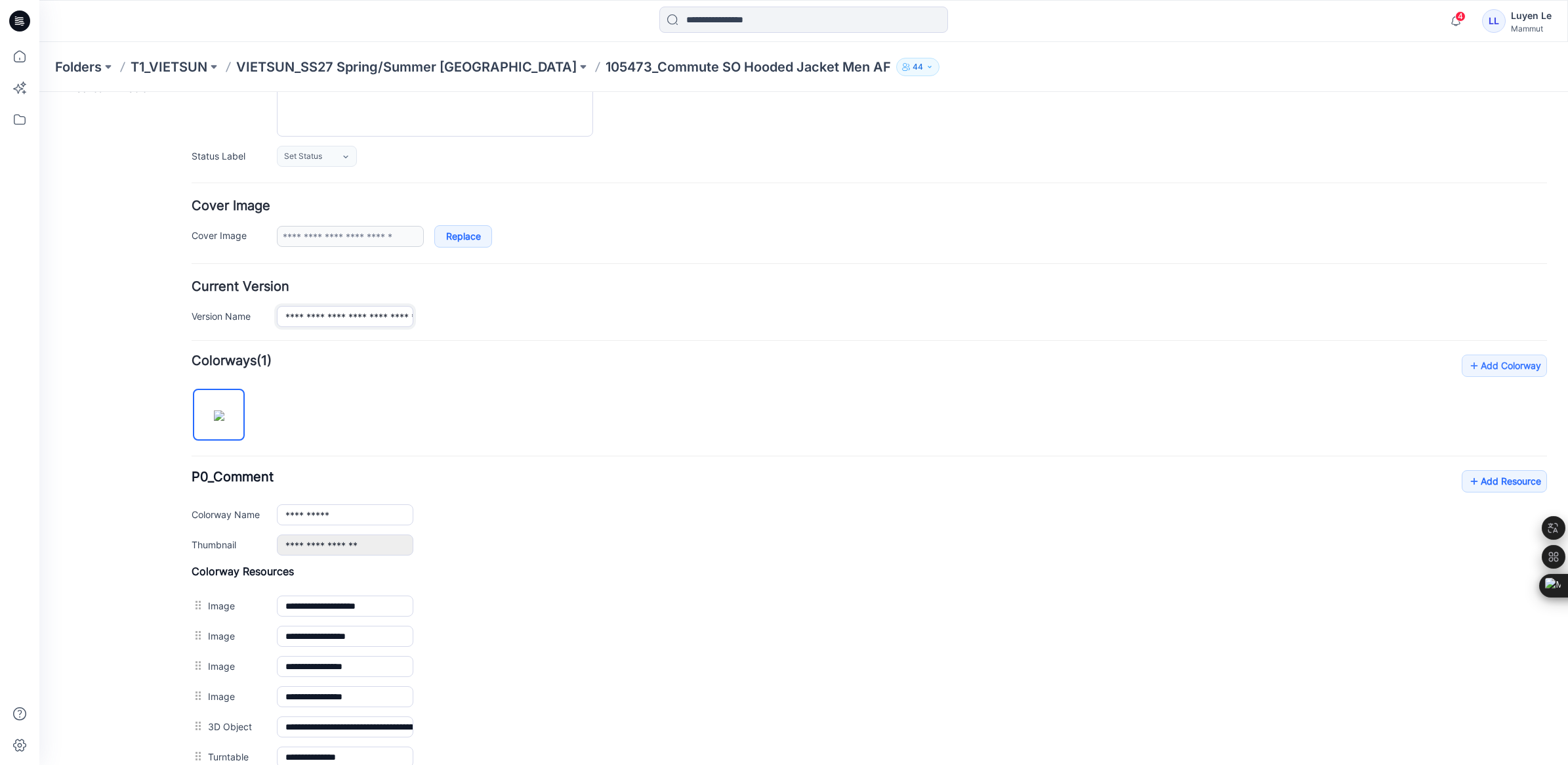
scroll to position [0, 70]
drag, startPoint x: 282, startPoint y: 316, endPoint x: 551, endPoint y: 316, distance: 269.0
click at [551, 316] on div "**********" at bounding box center [912, 316] width 1270 height 22
type input "**"
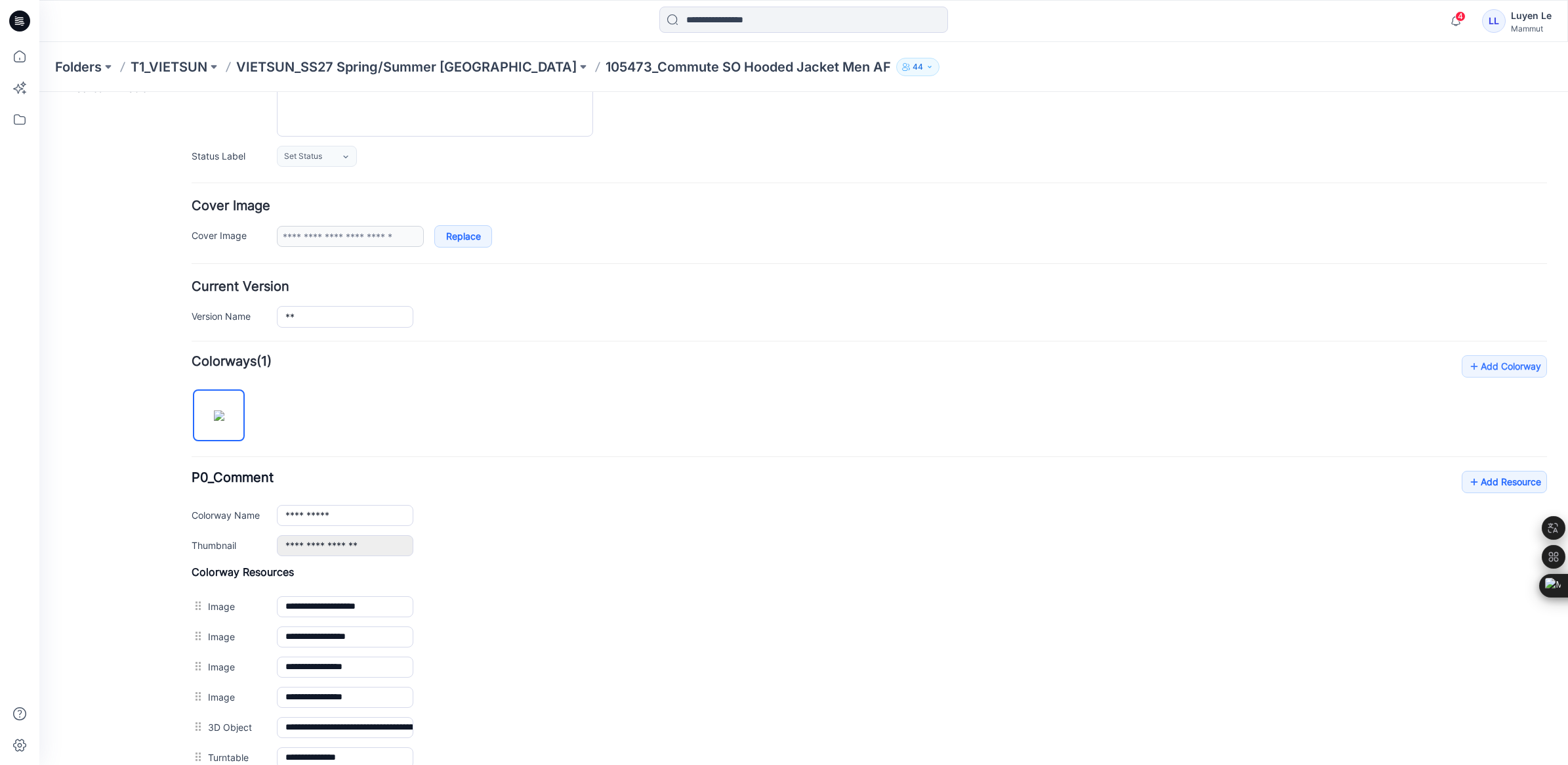
click at [549, 325] on div "**" at bounding box center [912, 316] width 1270 height 22
drag, startPoint x: 332, startPoint y: 53, endPoint x: 333, endPoint y: 63, distance: 10.0
click at [332, 53] on div "Folders T1_VIETSUN VIETSUN_SS27 Spring/Summer CHINA 105473_Commute SO Hooded Ja…" at bounding box center [803, 66] width 1529 height 50
click at [333, 63] on p "VIETSUN_SS27 Spring/Summer [GEOGRAPHIC_DATA]" at bounding box center [406, 66] width 341 height 19
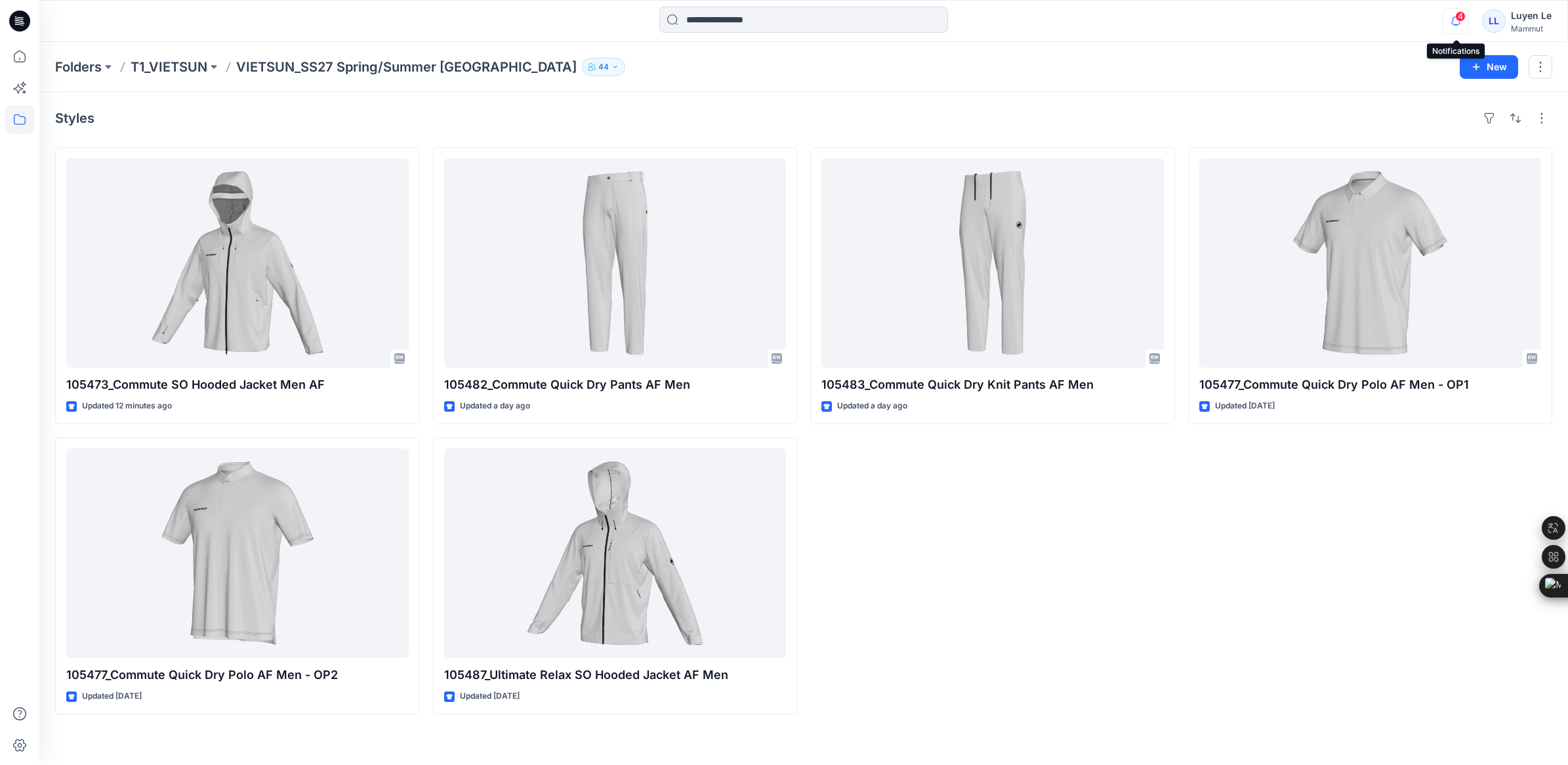
click at [1454, 30] on icon "button" at bounding box center [1455, 21] width 25 height 26
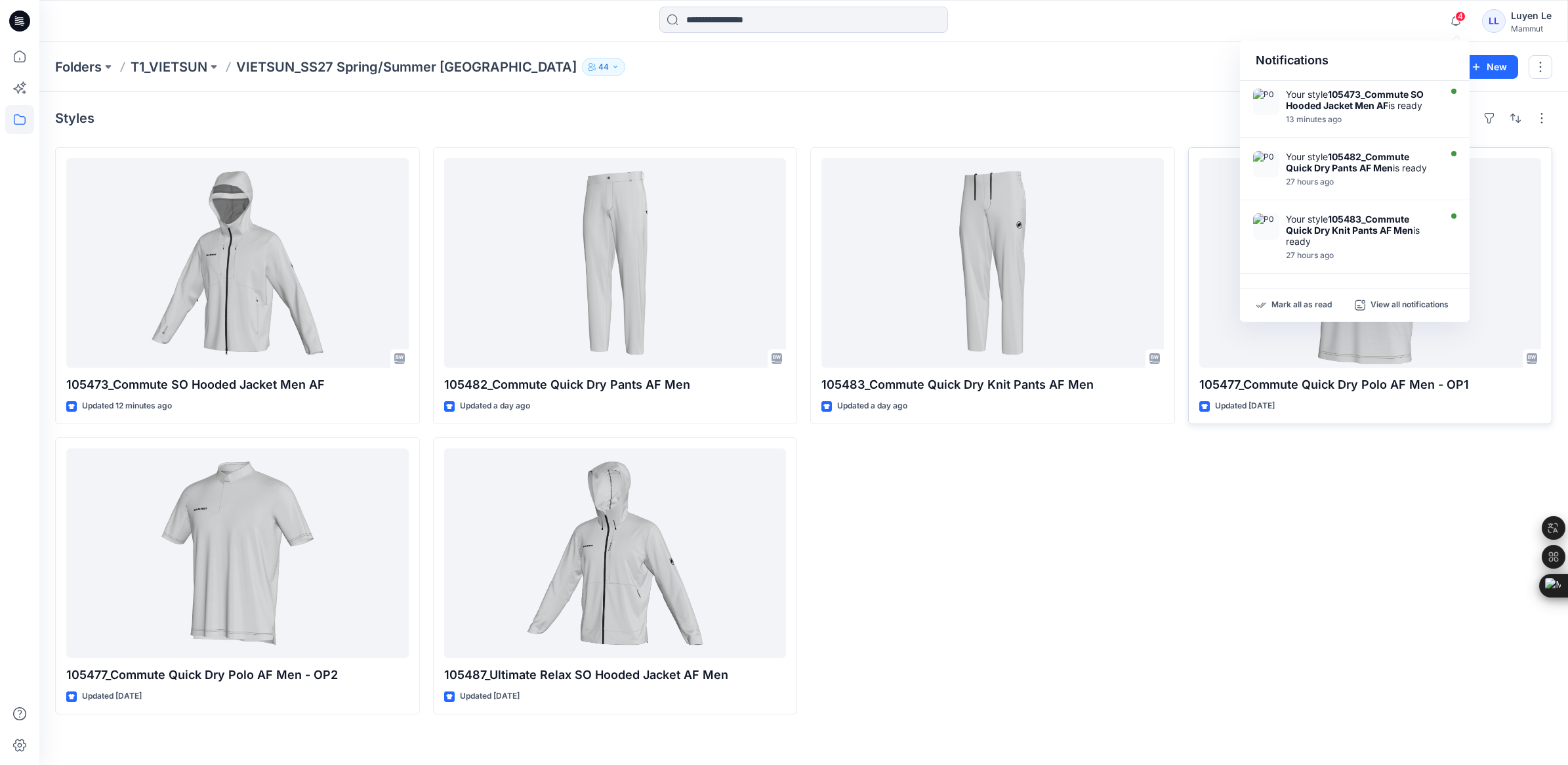
drag, startPoint x: 1389, startPoint y: 541, endPoint x: 1411, endPoint y: 339, distance: 203.2
click at [1389, 541] on div "105477_Commute Quick Dry Polo AF Men - OP1 Updated 2 days ago" at bounding box center [1370, 430] width 364 height 567
